Goal: Task Accomplishment & Management: Complete application form

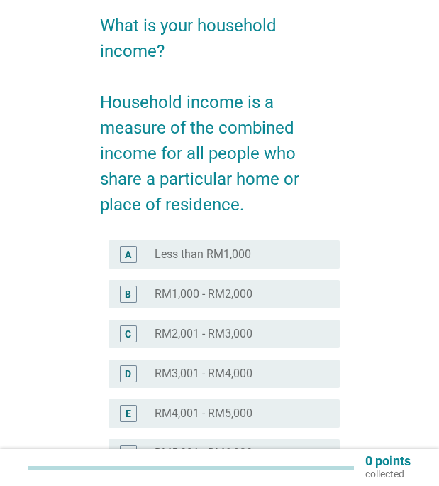
scroll to position [196, 0]
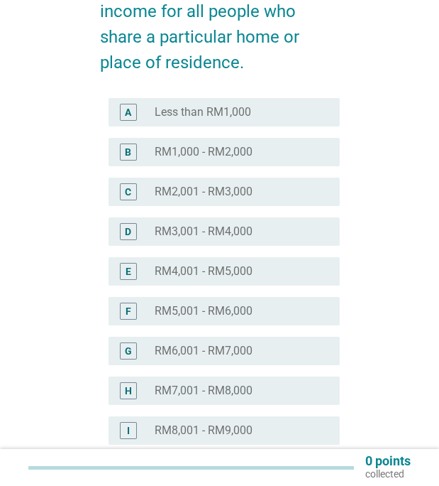
click at [132, 234] on div "D" at bounding box center [128, 231] width 17 height 17
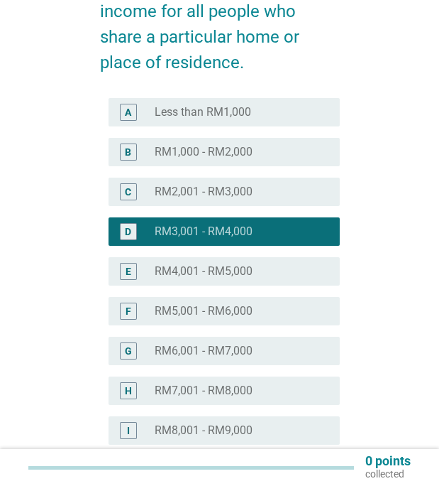
scroll to position [409, 0]
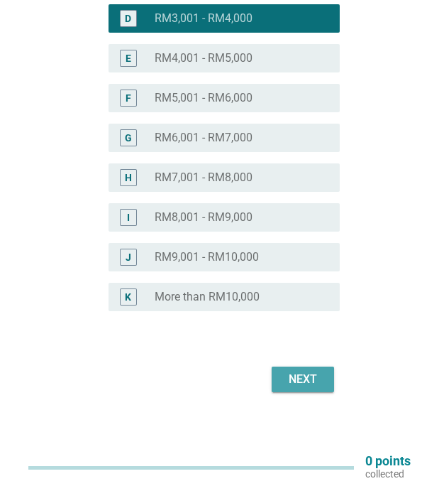
click at [292, 381] on div "Next" at bounding box center [303, 379] width 40 height 17
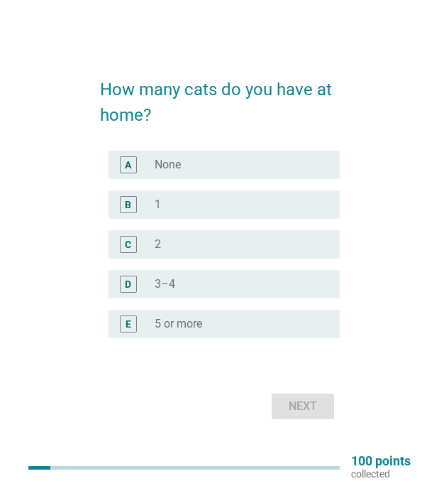
click at [190, 154] on div "A radio_button_unchecked None" at bounding box center [224, 164] width 231 height 28
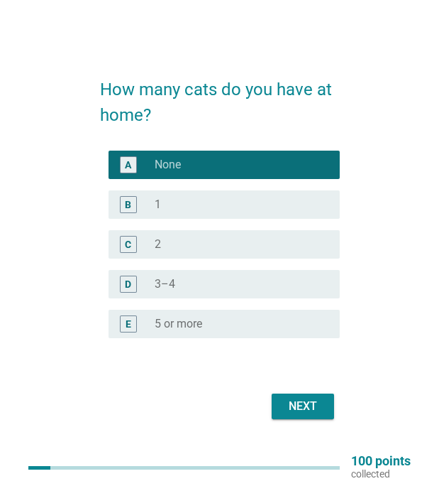
click at [292, 405] on div "Next" at bounding box center [303, 406] width 40 height 17
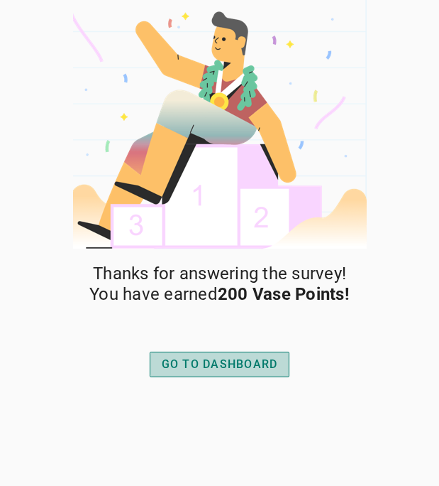
click at [154, 359] on button "GO TO DASHBOARD" at bounding box center [220, 364] width 141 height 26
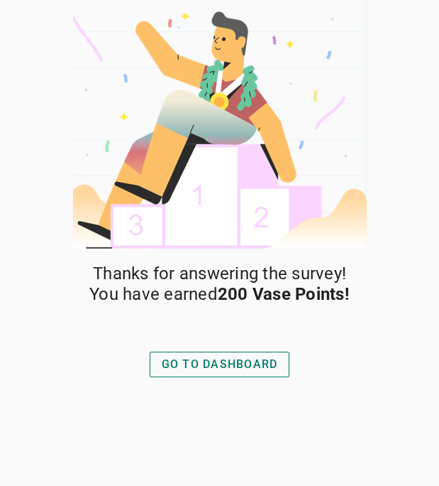
click at [169, 362] on div "GO TO DASHBOARD" at bounding box center [220, 364] width 116 height 17
